Goal: Task Accomplishment & Management: Manage account settings

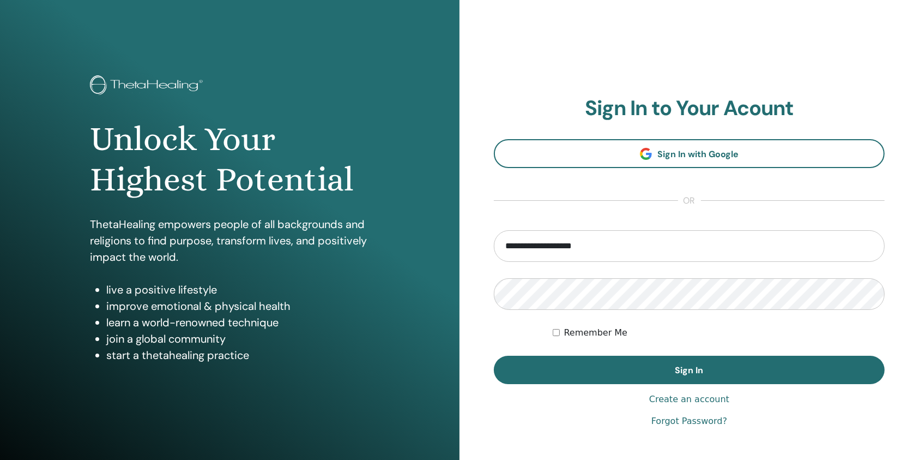
click at [611, 242] on input "**********" at bounding box center [689, 246] width 391 height 32
type input "**********"
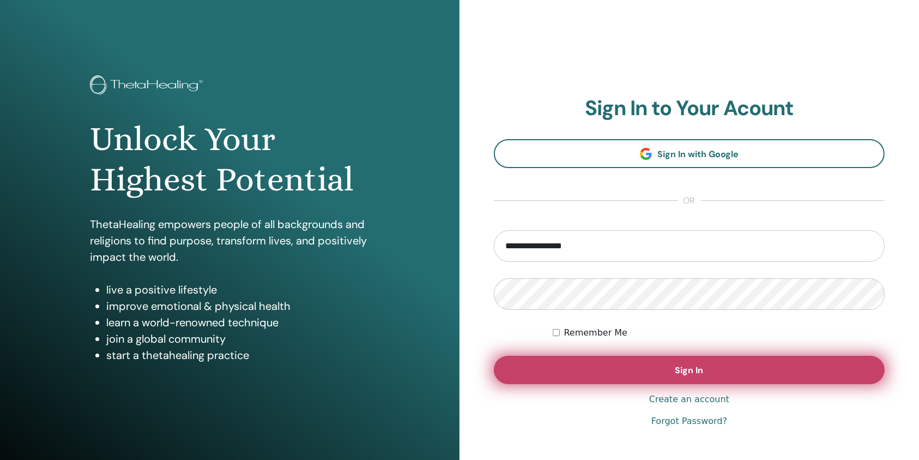
click at [574, 366] on button "Sign In" at bounding box center [689, 370] width 391 height 28
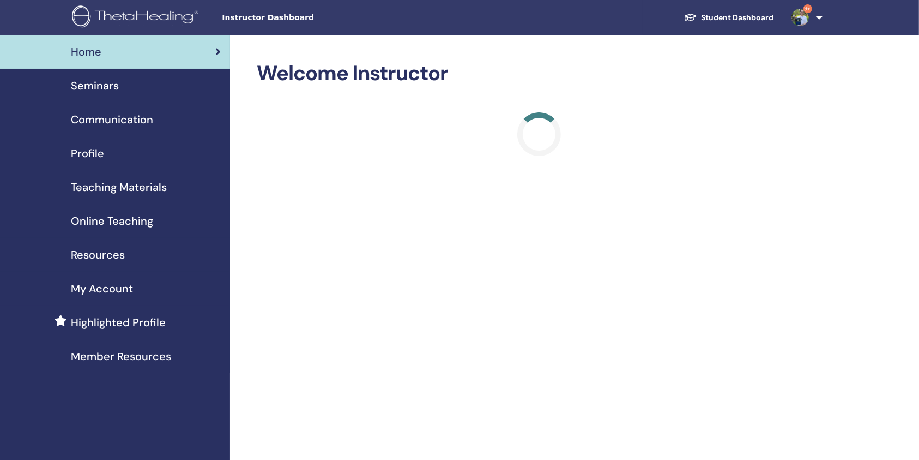
click at [126, 86] on div "Seminars" at bounding box center [115, 85] width 213 height 16
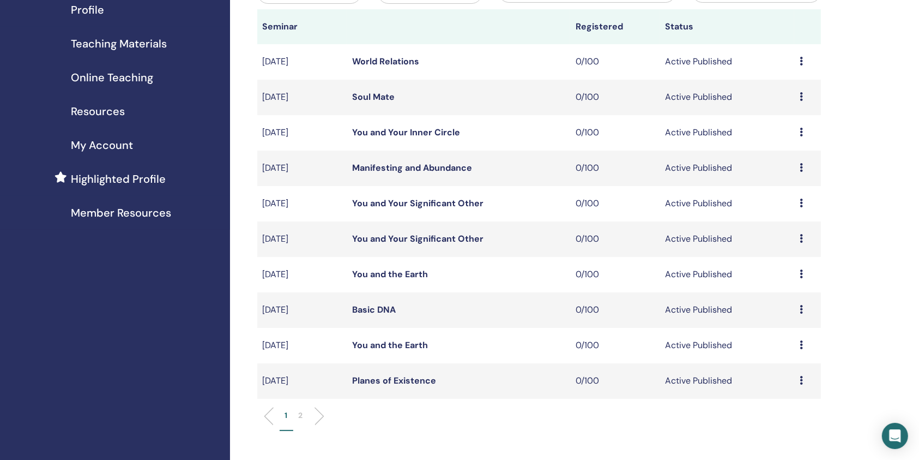
scroll to position [145, 0]
click at [390, 380] on link "Planes of Existence" at bounding box center [394, 378] width 84 height 11
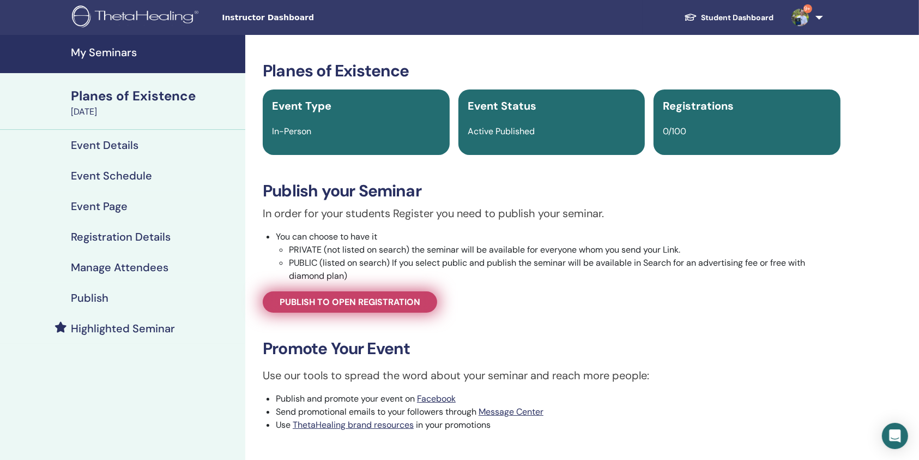
click at [358, 303] on span "Publish to open registration" at bounding box center [350, 301] width 141 height 11
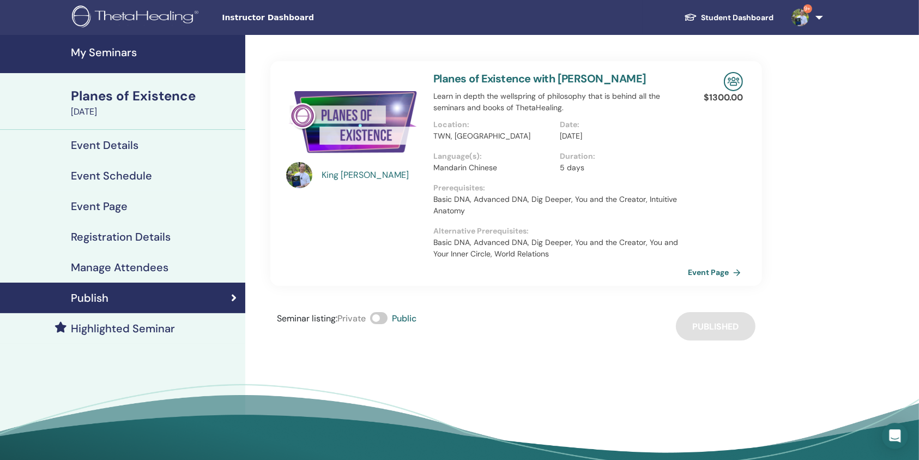
click at [728, 268] on link "Event Page" at bounding box center [716, 272] width 57 height 16
click at [126, 53] on h4 "My Seminars" at bounding box center [155, 52] width 168 height 13
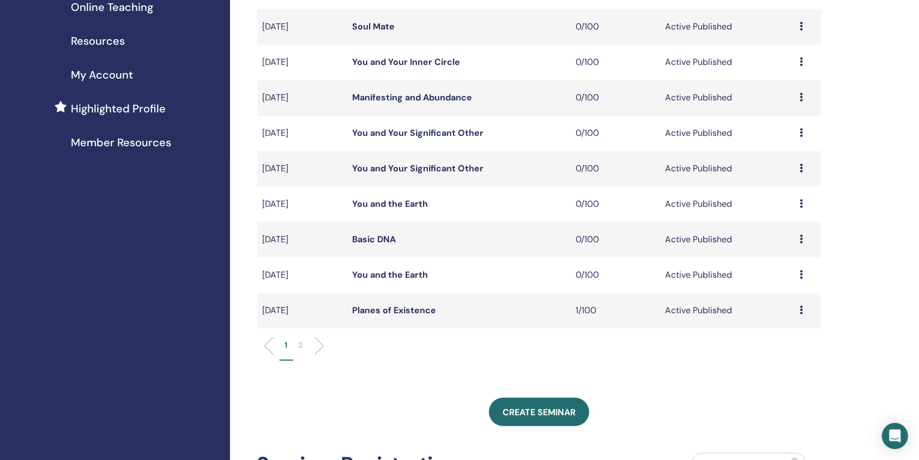
scroll to position [218, 0]
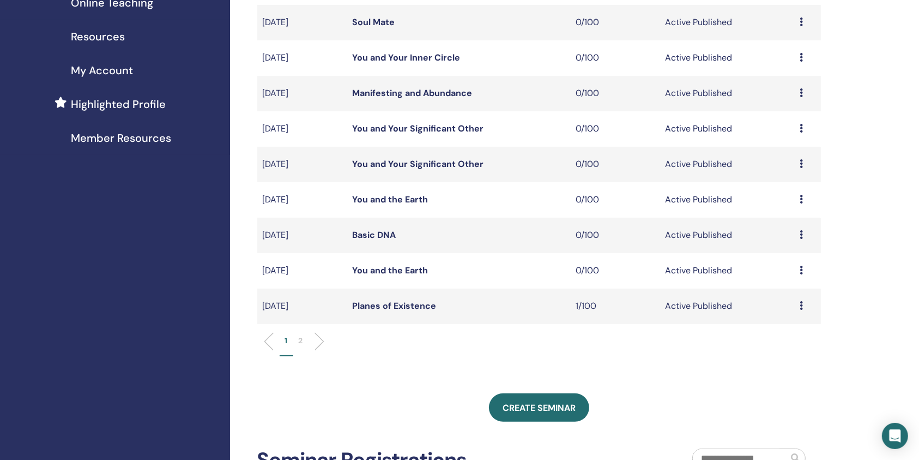
click at [397, 305] on link "Planes of Existence" at bounding box center [394, 305] width 84 height 11
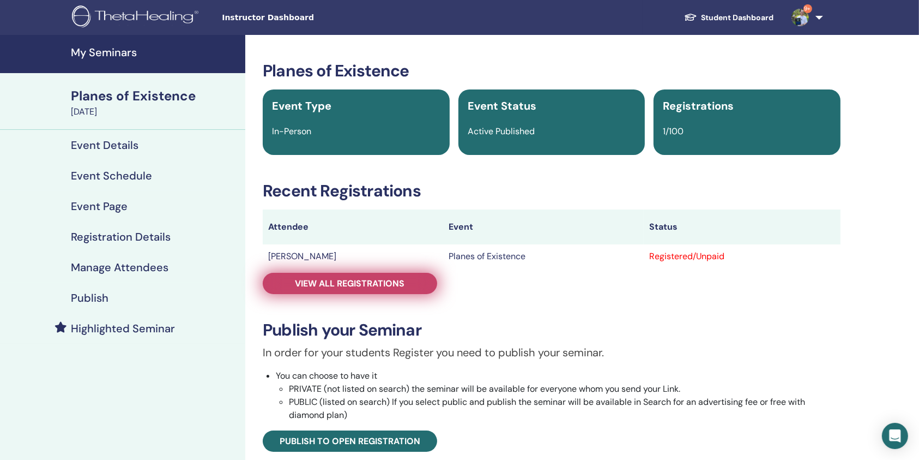
click at [401, 282] on span "View all registrations" at bounding box center [351, 283] width 110 height 11
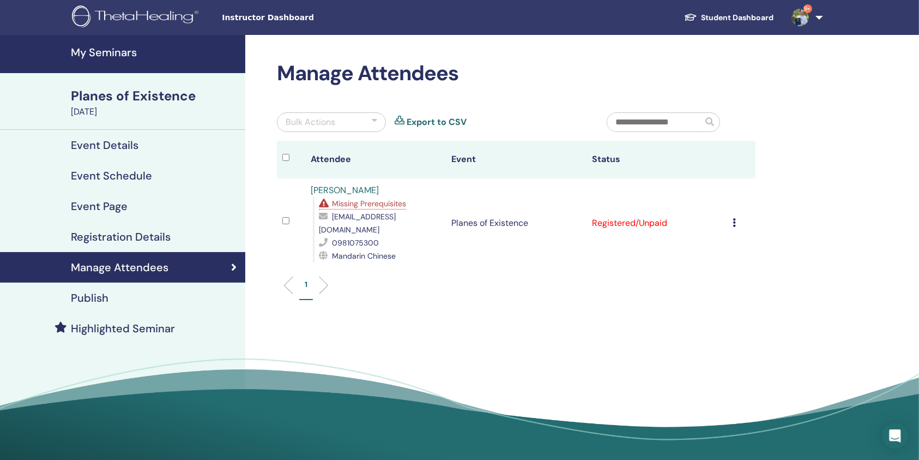
click at [734, 218] on icon at bounding box center [734, 222] width 3 height 9
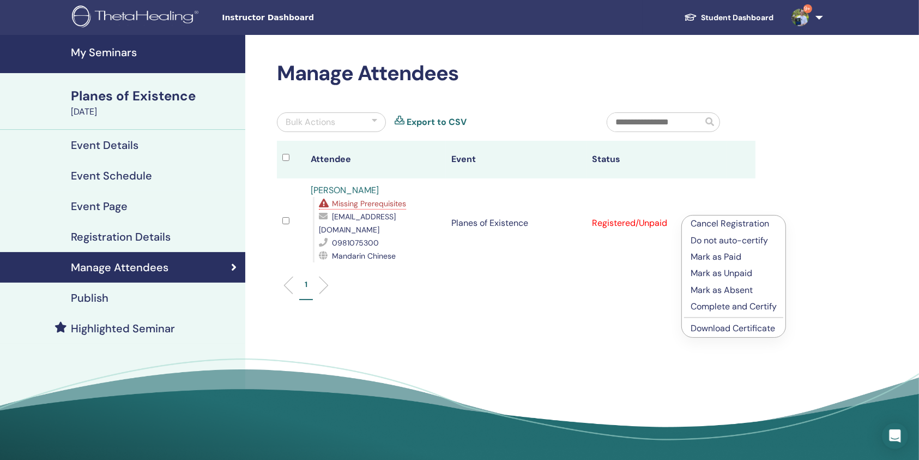
click at [718, 222] on p "Cancel Registration" at bounding box center [734, 223] width 86 height 13
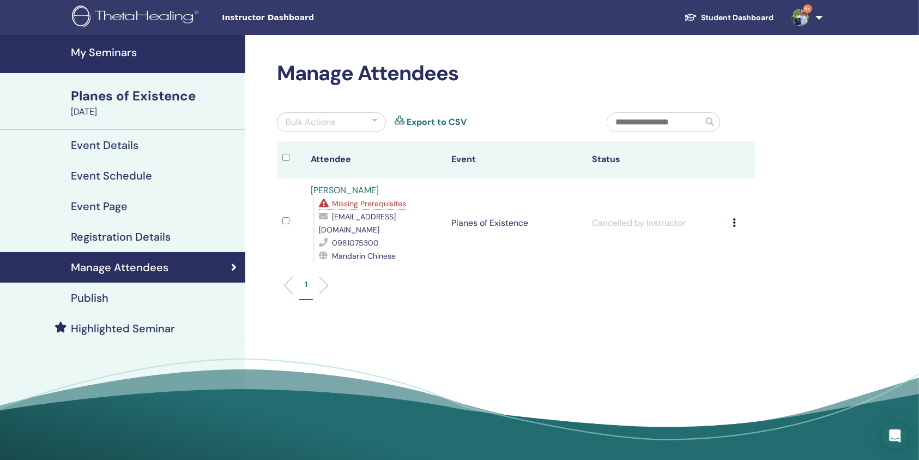
click at [602, 293] on div "1" at bounding box center [516, 289] width 495 height 43
click at [527, 220] on td "Planes of Existence" at bounding box center [516, 222] width 141 height 89
click at [521, 294] on div "1" at bounding box center [516, 289] width 495 height 43
click at [137, 55] on h4 "My Seminars" at bounding box center [155, 52] width 168 height 13
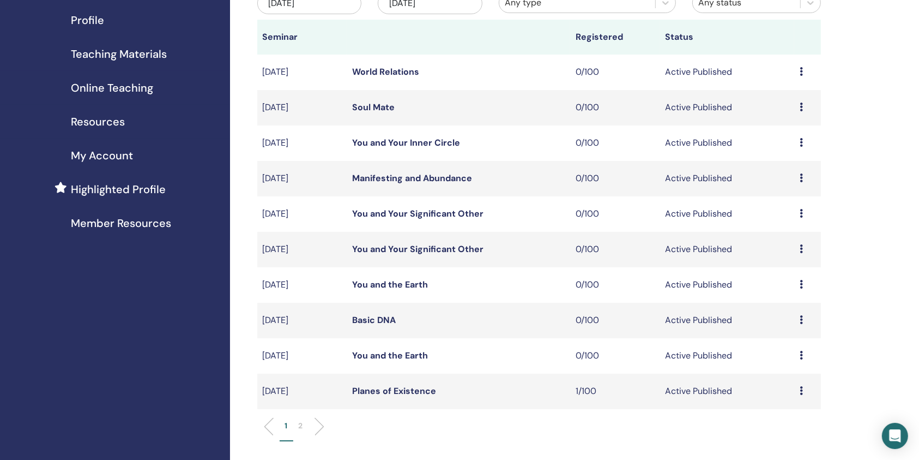
scroll to position [145, 0]
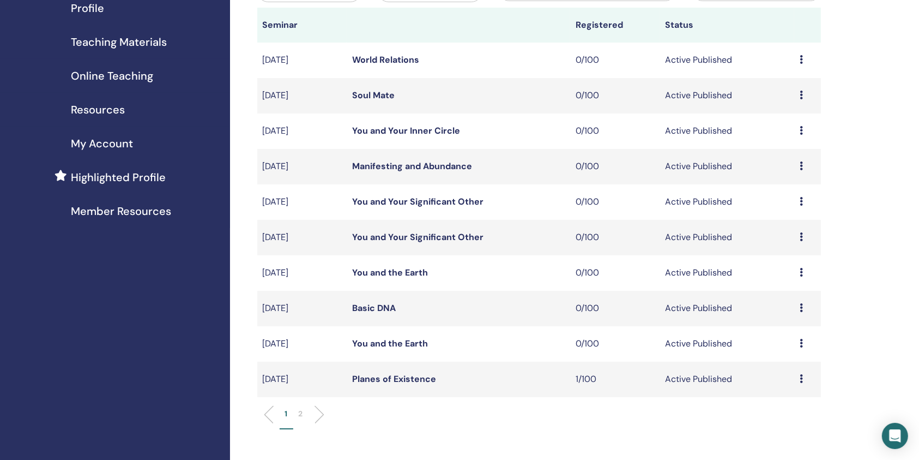
click at [299, 413] on p "2" at bounding box center [301, 413] width 4 height 11
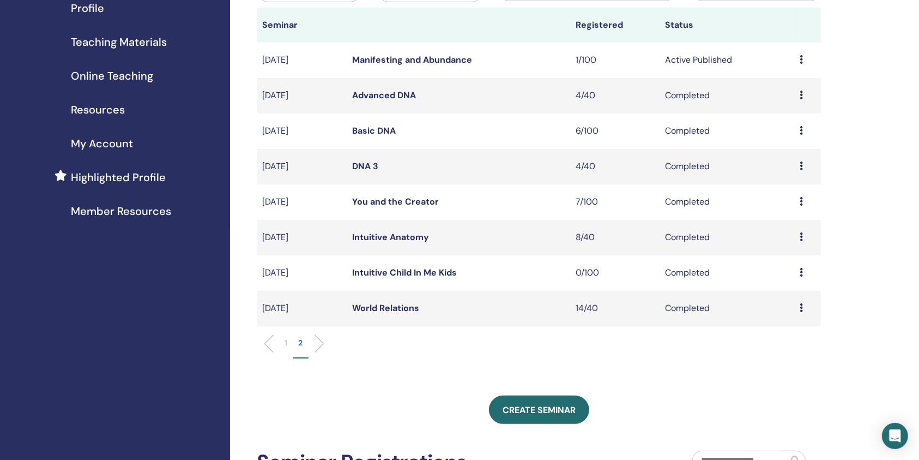
click at [413, 57] on link "Manifesting and Abundance" at bounding box center [412, 59] width 120 height 11
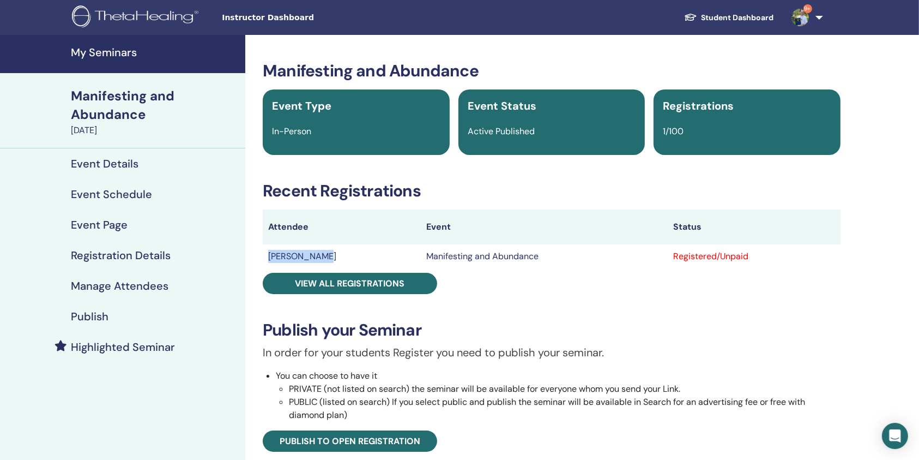
drag, startPoint x: 333, startPoint y: 257, endPoint x: 265, endPoint y: 255, distance: 67.6
click at [265, 255] on td "[PERSON_NAME]" at bounding box center [342, 256] width 159 height 24
click at [268, 255] on td "[PERSON_NAME]" at bounding box center [342, 256] width 159 height 24
click at [148, 51] on h4 "My Seminars" at bounding box center [155, 52] width 168 height 13
